Goal: Use online tool/utility: Utilize a website feature to perform a specific function

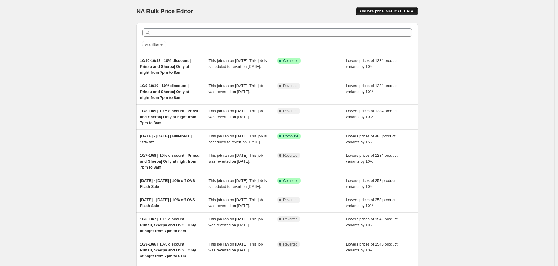
click at [389, 12] on span "Add new price [MEDICAL_DATA]" at bounding box center [386, 11] width 55 height 5
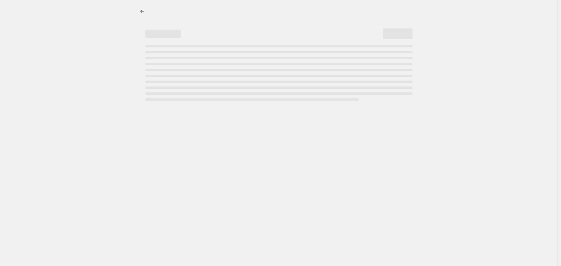
select select "percentage"
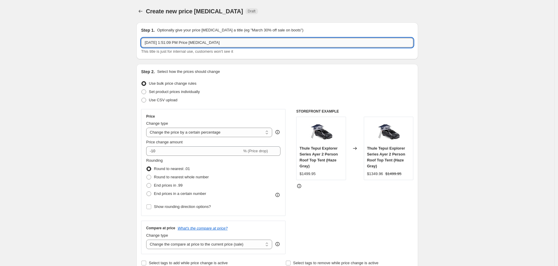
drag, startPoint x: 157, startPoint y: 43, endPoint x: 294, endPoint y: 44, distance: 137.0
click at [290, 44] on input "[DATE] 1:51:09 PM Price [MEDICAL_DATA]" at bounding box center [277, 42] width 272 height 9
type input "[DATE] | Fas-Top | 5% off - no end date, will monitor the supplier"
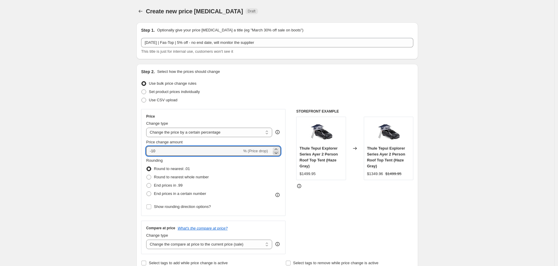
click at [278, 150] on icon at bounding box center [276, 153] width 6 height 6
click at [277, 149] on icon at bounding box center [276, 150] width 6 height 6
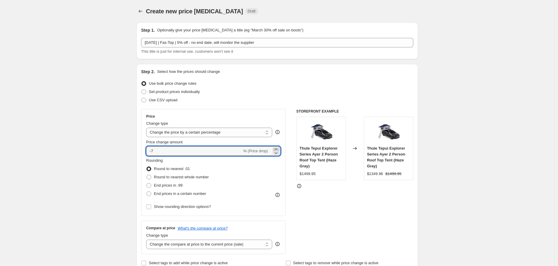
click at [277, 149] on icon at bounding box center [276, 150] width 6 height 6
type input "-5"
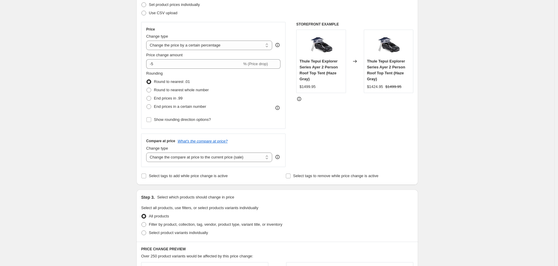
scroll to position [198, 0]
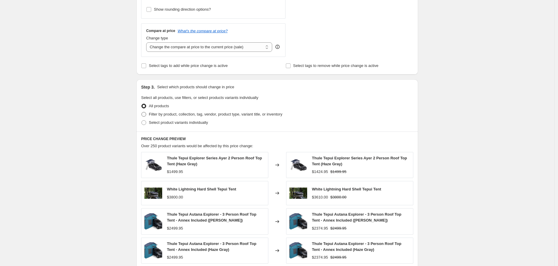
click at [180, 112] on span "Filter by product, collection, tag, vendor, product type, variant title, or inv…" at bounding box center [215, 114] width 133 height 4
click at [142, 112] on input "Filter by product, collection, tag, vendor, product type, variant title, or inv…" at bounding box center [141, 112] width 0 height 0
radio input "true"
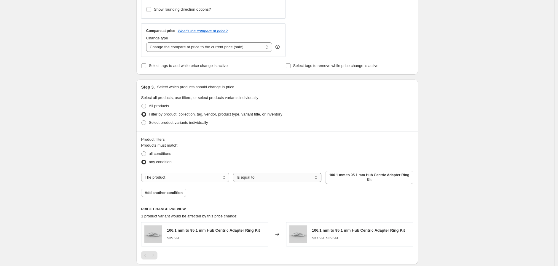
click at [239, 177] on select "Is equal to Is not equal to" at bounding box center [277, 177] width 88 height 9
drag, startPoint x: 217, startPoint y: 180, endPoint x: 208, endPoint y: 182, distance: 8.7
click at [217, 180] on select "The product The product's collection The product's tag The product's vendor The…" at bounding box center [185, 177] width 88 height 9
select select "vendor"
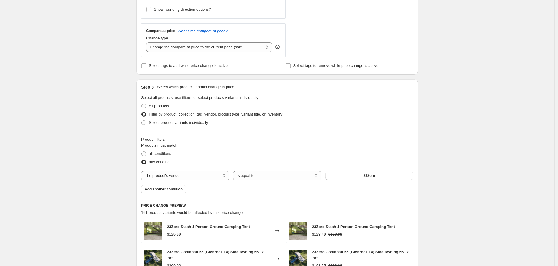
click at [361, 176] on button "23Zero" at bounding box center [369, 176] width 88 height 8
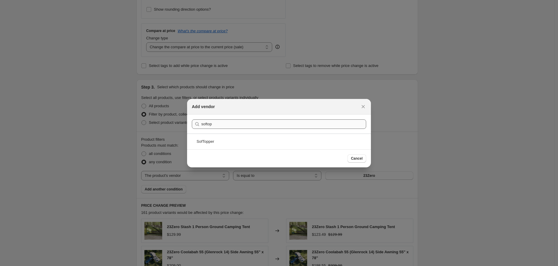
click at [220, 116] on section "Submit softop" at bounding box center [279, 124] width 184 height 19
click at [214, 124] on input "softop" at bounding box center [283, 124] width 165 height 9
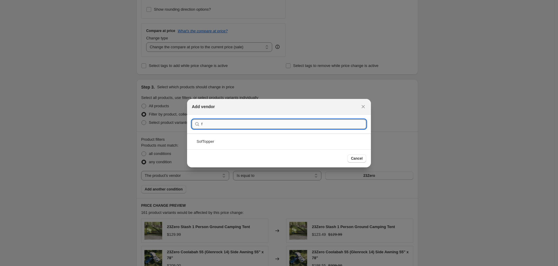
click at [214, 124] on input "f" at bounding box center [283, 124] width 165 height 9
type input "fas"
click at [214, 139] on div "Fas-Top" at bounding box center [279, 142] width 184 height 16
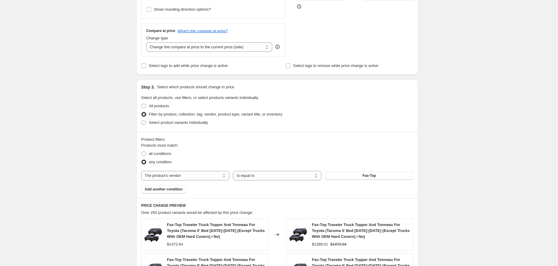
click at [119, 160] on div "Create new price [MEDICAL_DATA]. This page is ready Create new price [MEDICAL_D…" at bounding box center [277, 151] width 555 height 699
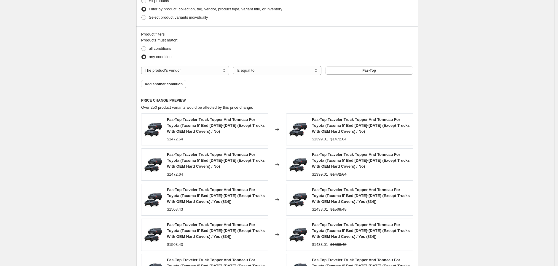
scroll to position [428, 0]
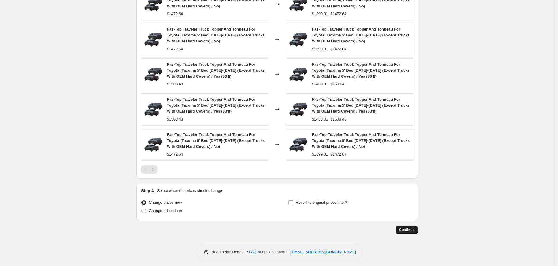
click at [407, 232] on span "Continue" at bounding box center [406, 230] width 15 height 5
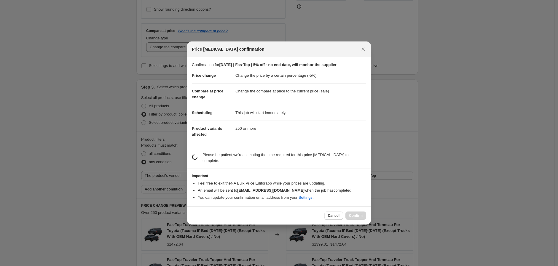
scroll to position [0, 0]
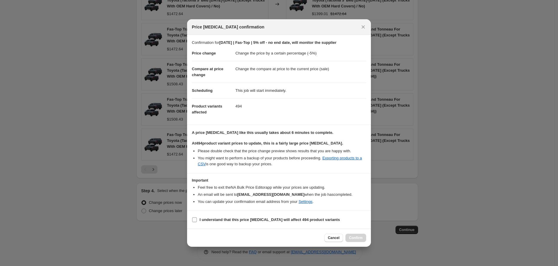
click at [229, 220] on b "I understand that this price [MEDICAL_DATA] will affect 494 product variants" at bounding box center [270, 220] width 140 height 4
click at [197, 220] on input "I understand that this price [MEDICAL_DATA] will affect 494 product variants" at bounding box center [194, 220] width 5 height 5
checkbox input "true"
click at [356, 239] on span "Confirm" at bounding box center [356, 238] width 14 height 5
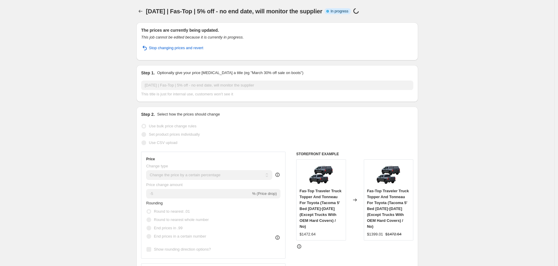
drag, startPoint x: 192, startPoint y: 102, endPoint x: 178, endPoint y: 18, distance: 85.6
